Goal: Information Seeking & Learning: Learn about a topic

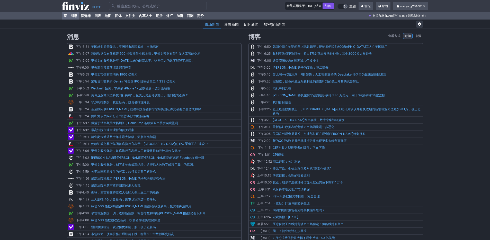
click at [64, 15] on font "家" at bounding box center [65, 16] width 3 height 4
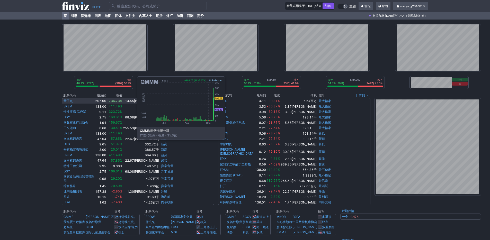
click at [86, 101] on td "量子点" at bounding box center [78, 101] width 33 height 6
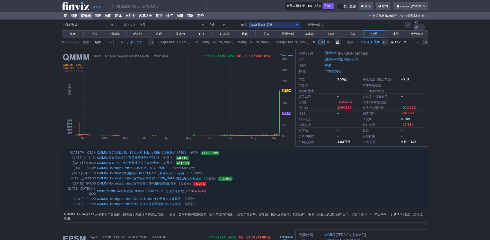
click at [72, 33] on font "概述" at bounding box center [73, 34] width 6 height 4
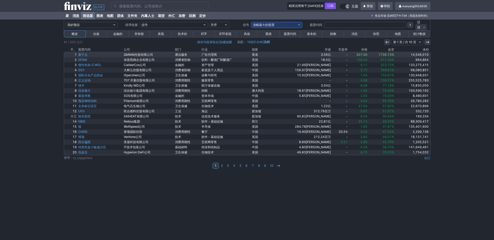
click at [303, 56] on link "3.56亿" at bounding box center [302, 54] width 59 height 5
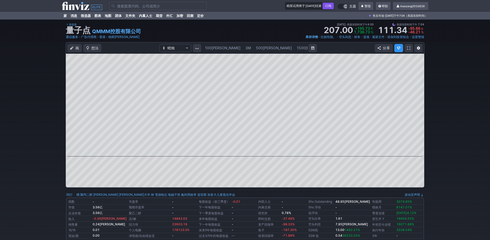
scroll to position [0, 5]
